Goal: Task Accomplishment & Management: Complete application form

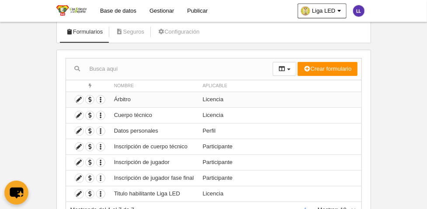
scroll to position [87, 0]
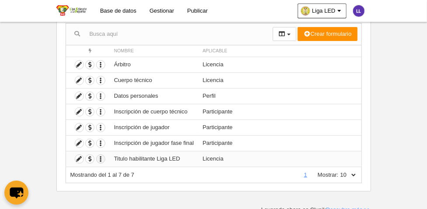
click at [100, 158] on icon "button" at bounding box center [100, 159] width 8 height 8
click at [100, 157] on icon "button" at bounding box center [100, 159] width 8 height 8
click at [79, 158] on icon at bounding box center [79, 159] width 8 height 8
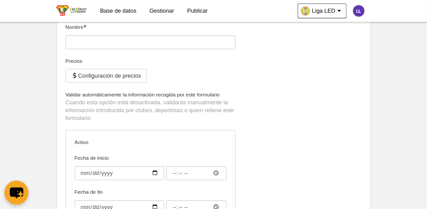
type input "Titulo habilitante Liga LED"
checkbox input "true"
type input "[DATE]"
type input "00:00"
type input "[DATE]"
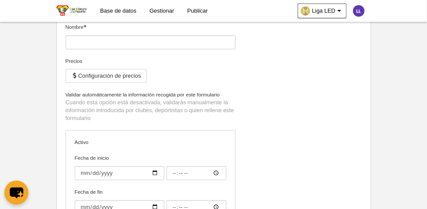
type input "00:00"
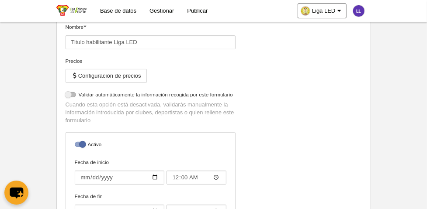
select select "selected"
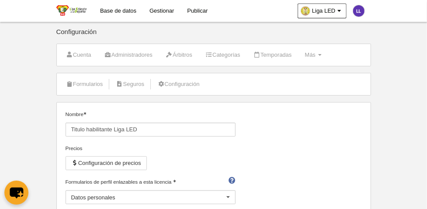
click at [227, 191] on div at bounding box center [228, 198] width 14 height 14
click at [312, 57] on span "Más" at bounding box center [310, 55] width 11 height 7
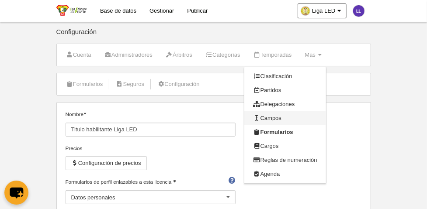
click at [274, 117] on link "Campos" at bounding box center [284, 118] width 81 height 14
